Goal: Check status: Check status

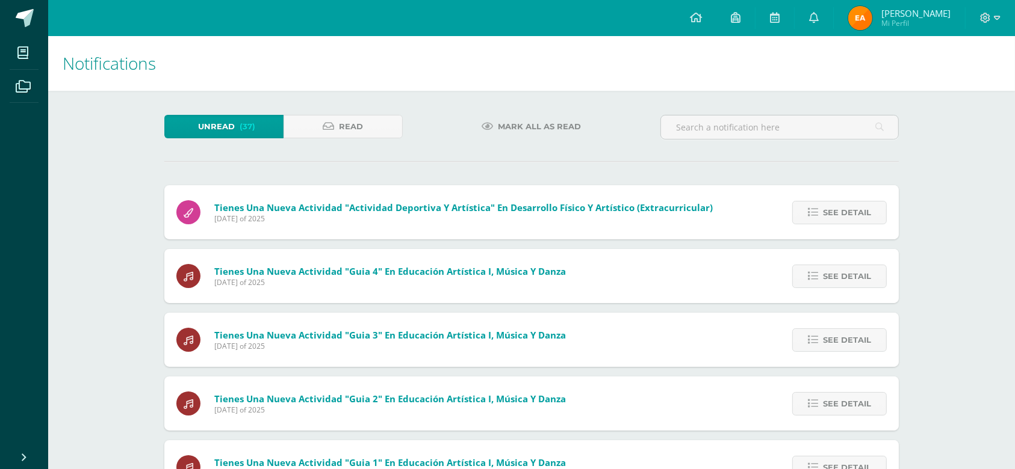
click at [871, 9] on img at bounding box center [860, 18] width 24 height 24
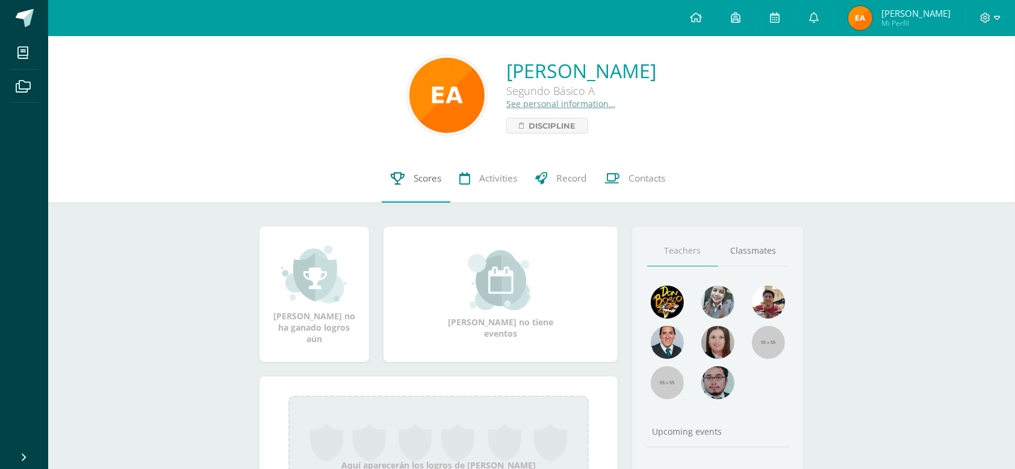
click at [407, 161] on link "Scores" at bounding box center [416, 179] width 69 height 48
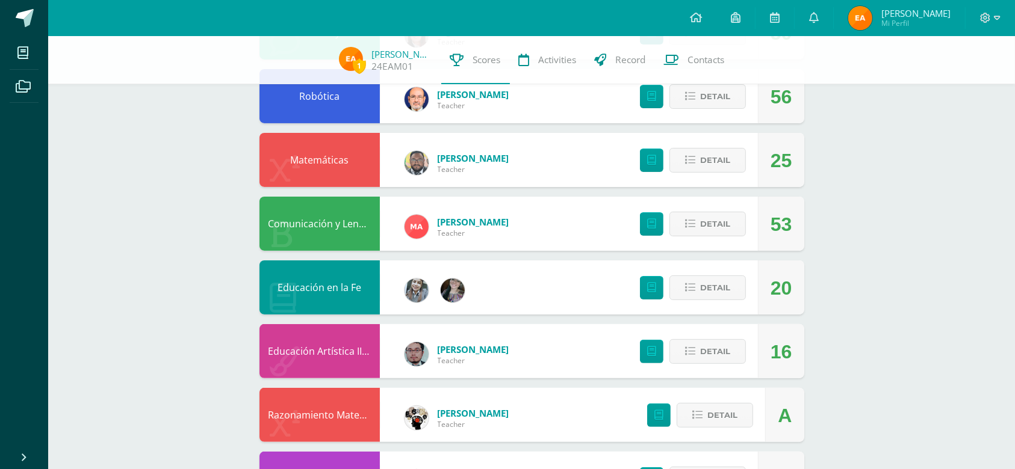
scroll to position [268, 0]
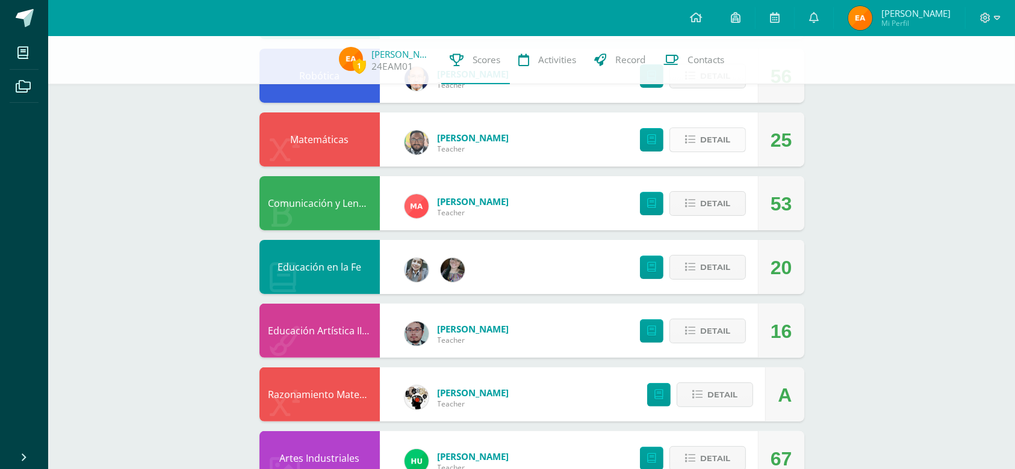
click at [699, 147] on button "Detail" at bounding box center [707, 140] width 76 height 25
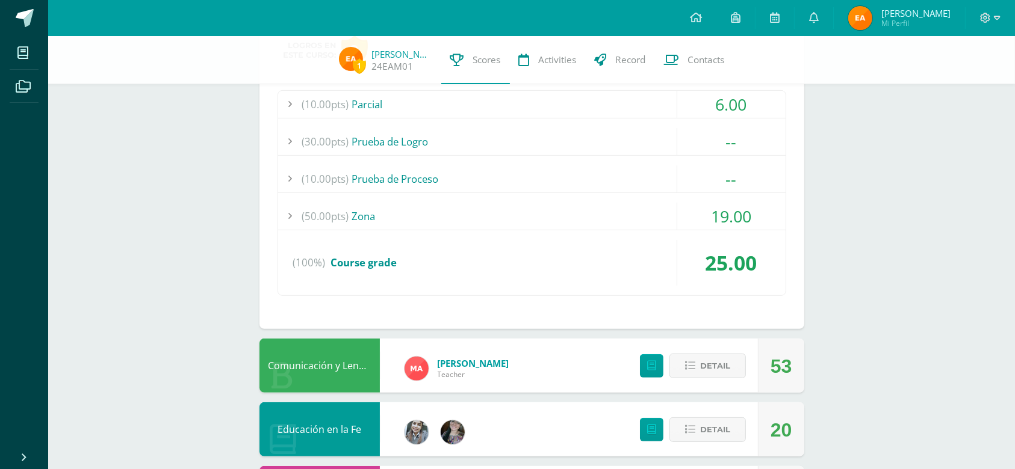
scroll to position [439, 0]
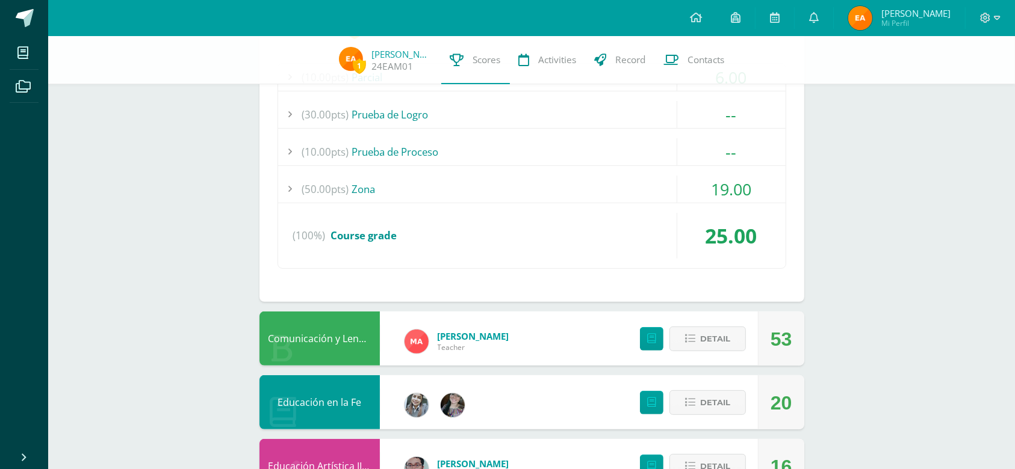
click at [368, 191] on div "(50.00pts) Zona" at bounding box center [531, 189] width 507 height 27
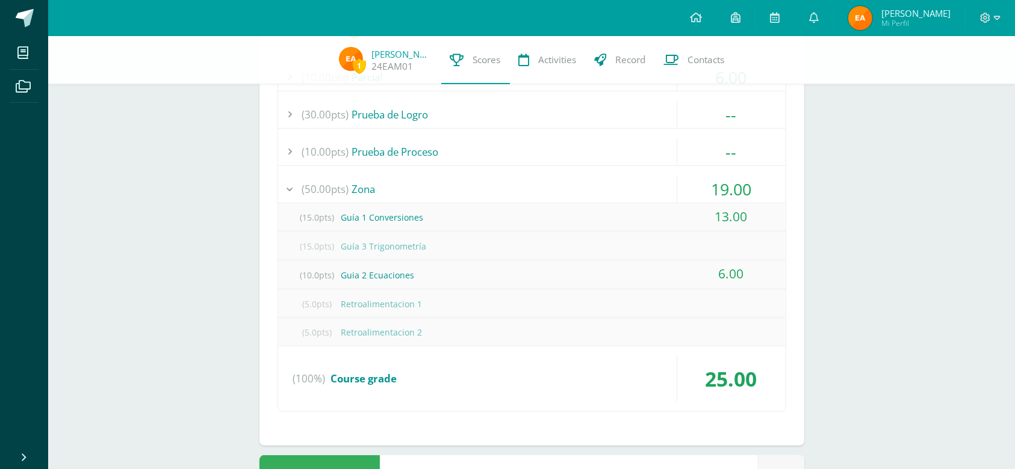
click at [399, 220] on div "(15.0pts) Guía 1 Conversiones" at bounding box center [531, 217] width 507 height 27
click at [738, 275] on span "6.00" at bounding box center [731, 273] width 25 height 17
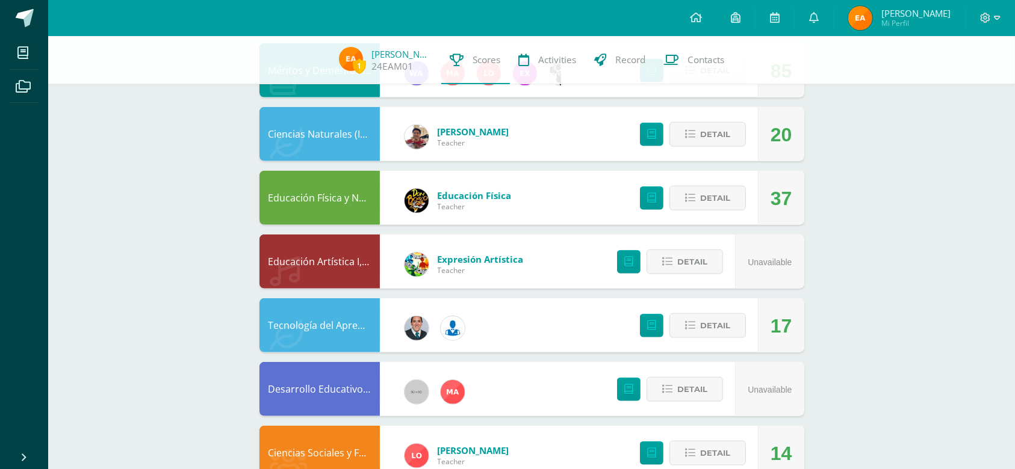
scroll to position [1266, 0]
